Goal: Task Accomplishment & Management: Use online tool/utility

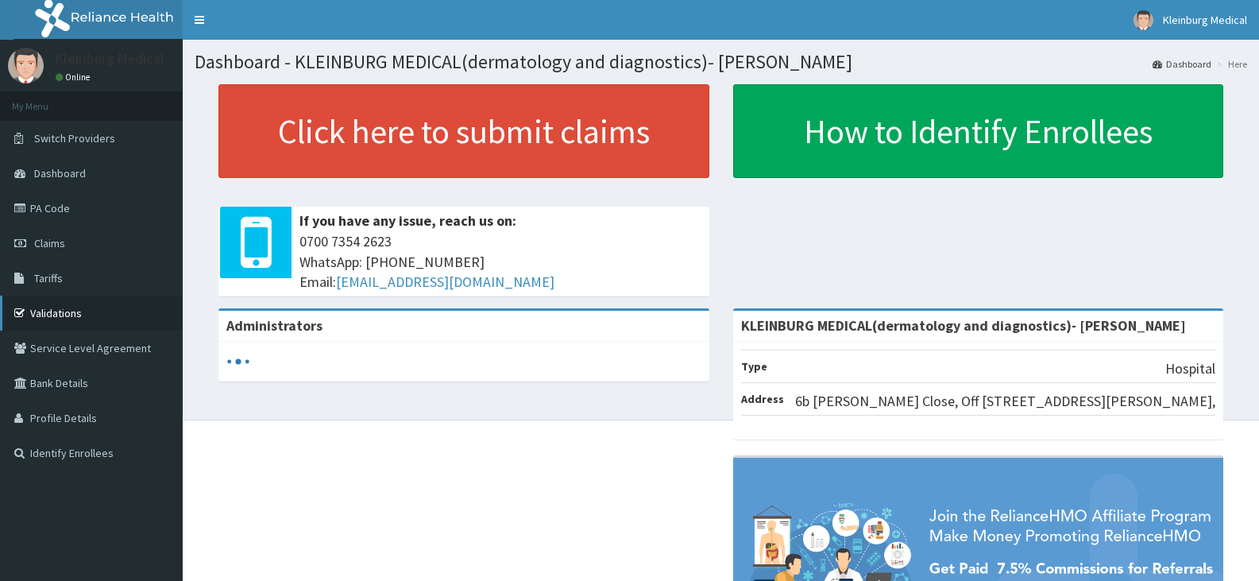
click at [77, 315] on link "Validations" at bounding box center [91, 312] width 183 height 35
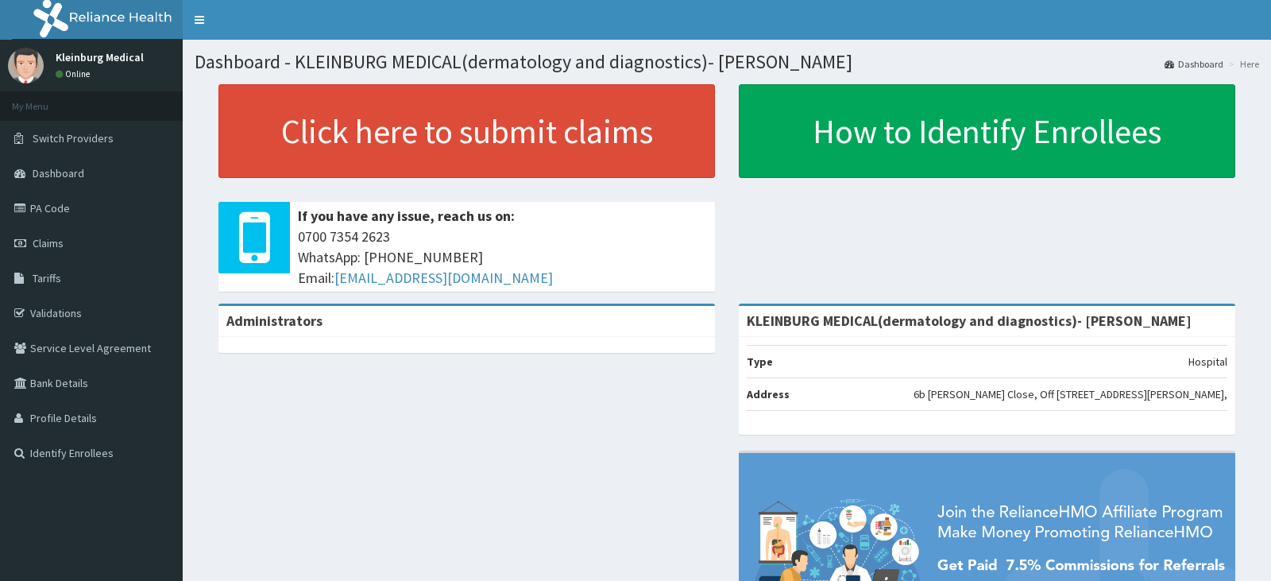
click at [75, 310] on link "Validations" at bounding box center [91, 312] width 183 height 35
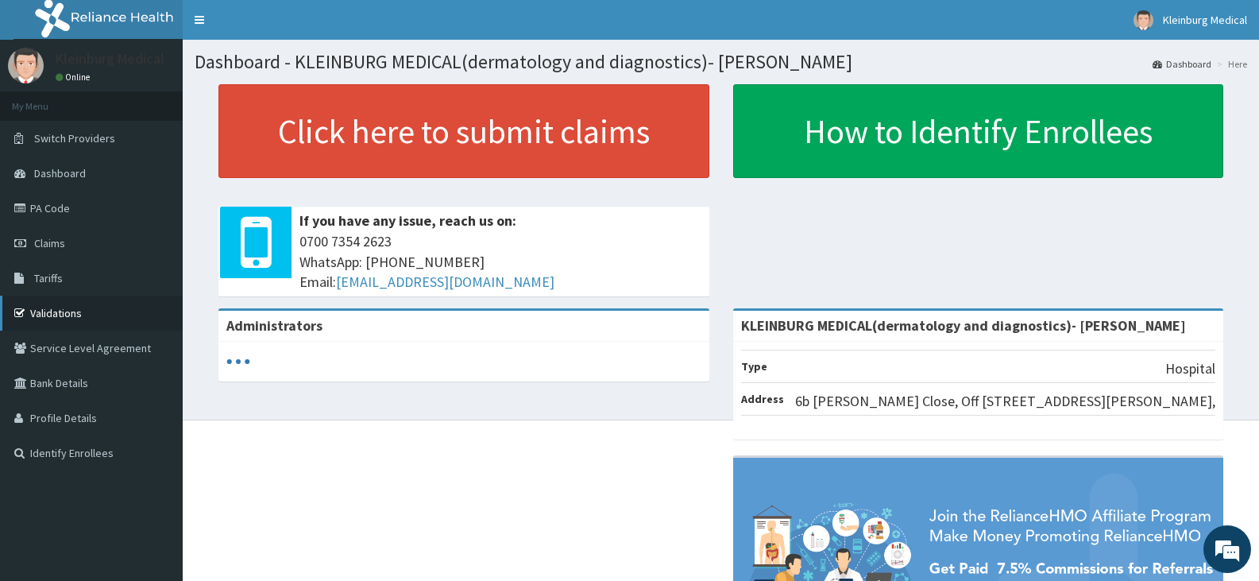
click at [96, 314] on link "Validations" at bounding box center [91, 312] width 183 height 35
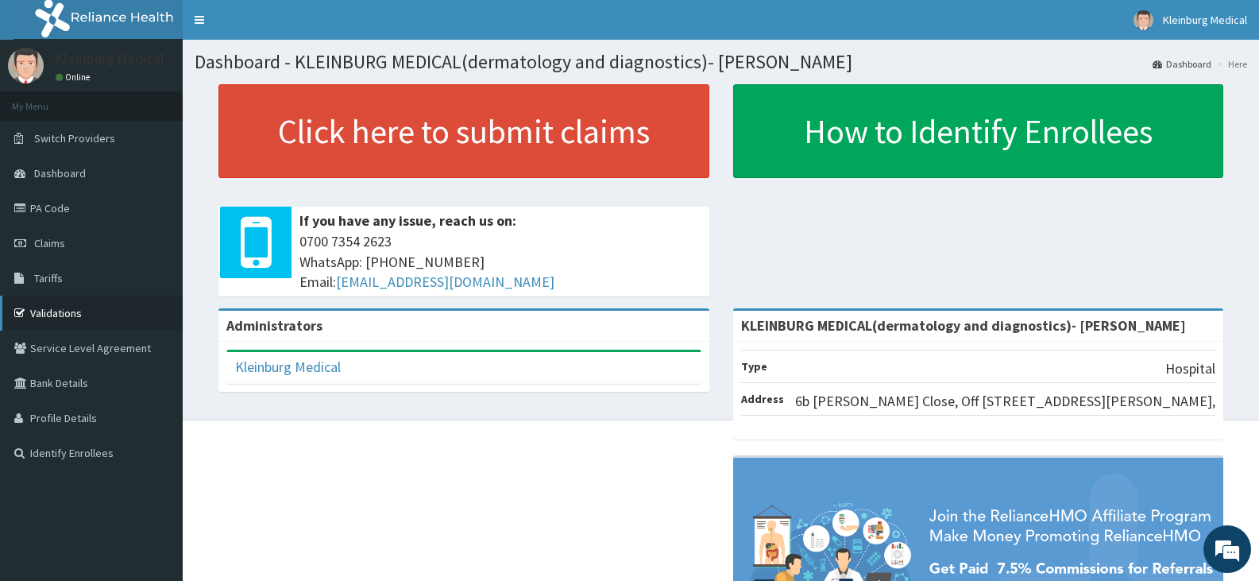
click at [91, 316] on link "Validations" at bounding box center [91, 312] width 183 height 35
click at [81, 316] on link "Validations" at bounding box center [91, 312] width 183 height 35
